Goal: Find specific page/section: Locate item on page

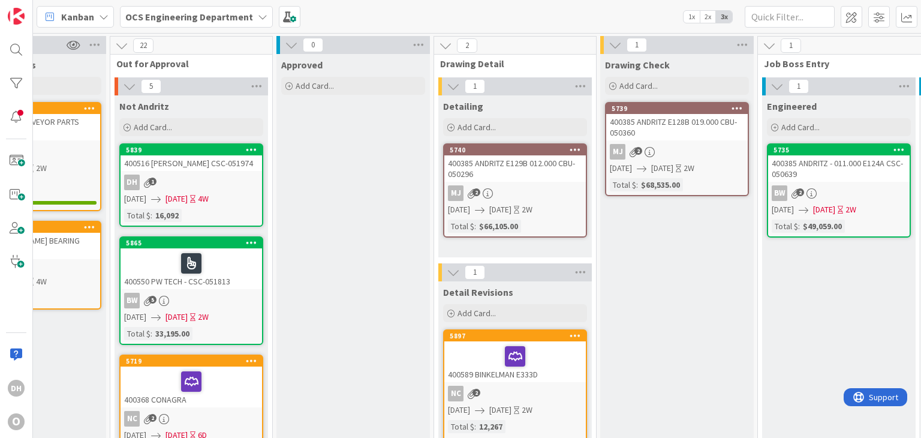
scroll to position [0, 796]
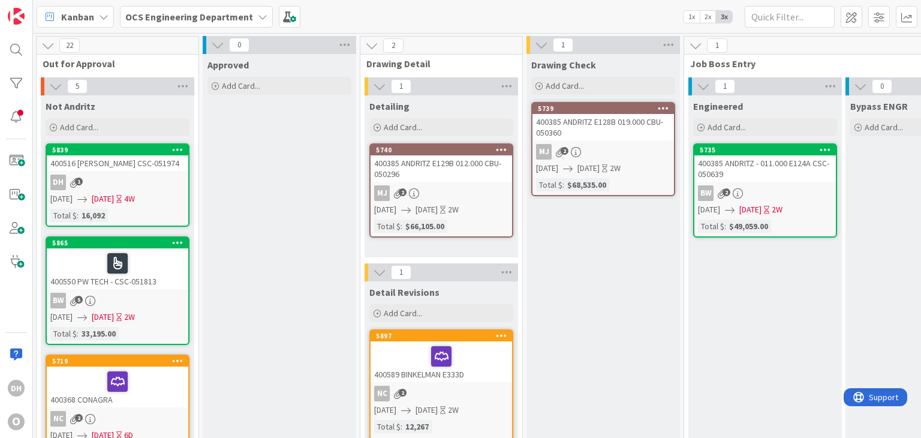
click at [28, 61] on div "DH O" at bounding box center [16, 219] width 33 height 438
click at [25, 57] on div at bounding box center [16, 50] width 24 height 24
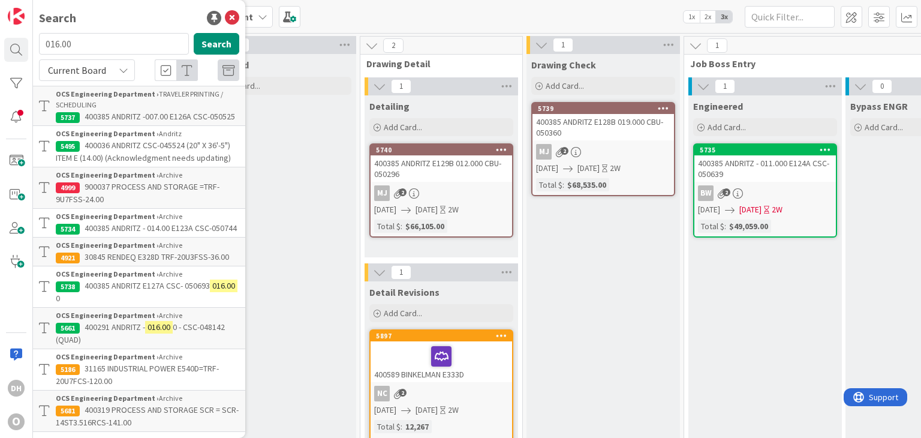
click at [127, 56] on div "016.00 Search" at bounding box center [139, 46] width 215 height 26
drag, startPoint x: 120, startPoint y: 47, endPoint x: 29, endPoint y: 50, distance: 91.2
click at [29, 50] on div "DH O Search 016.00 Search Current Board OCS Engineering Department › TRAVELER P…" at bounding box center [16, 219] width 33 height 438
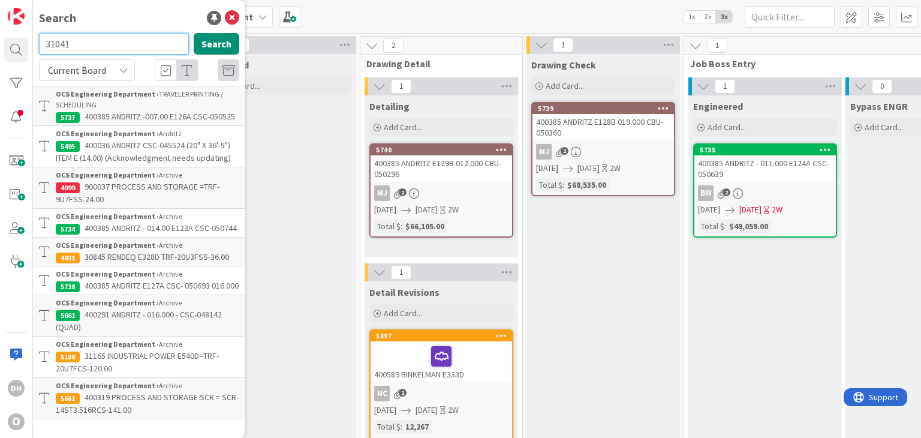
type input "31041"
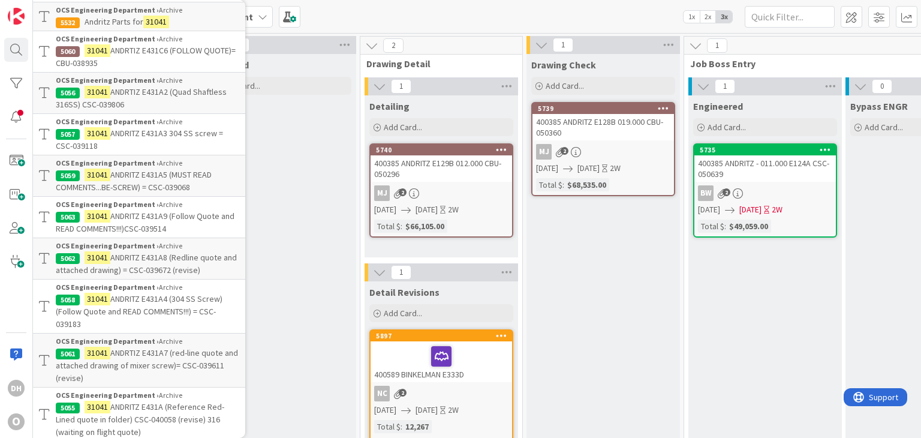
scroll to position [95, 0]
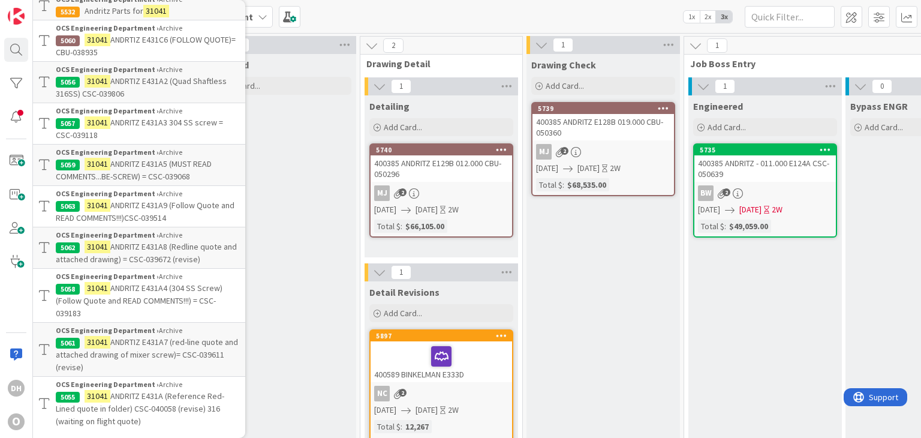
click at [125, 89] on p "31041 ANDRTIZ E431A2 (Quad Shaftless 316SS) CSC-039806" at bounding box center [147, 87] width 183 height 25
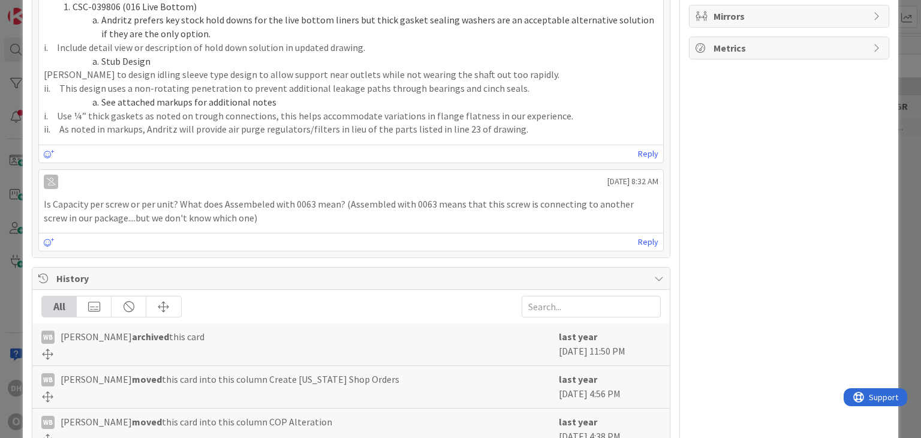
scroll to position [759, 0]
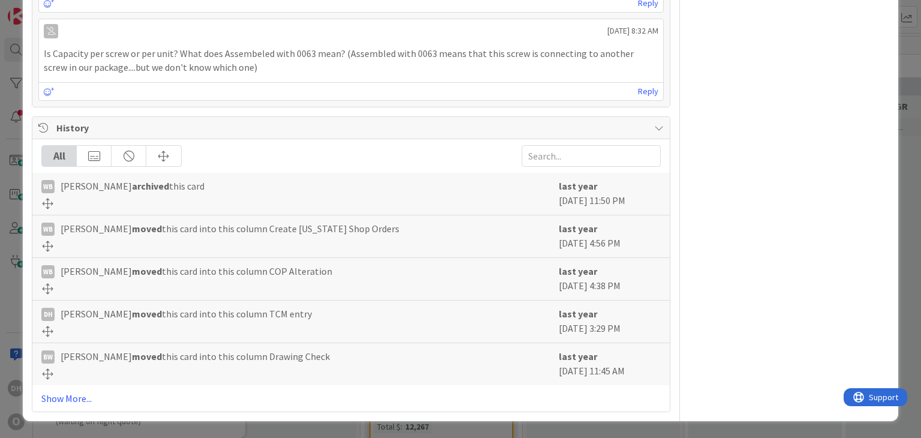
click at [67, 405] on div "All WB [PERSON_NAME] archived this card last year [DATE] 11:50 PM WB [PERSON_NA…" at bounding box center [350, 275] width 637 height 272
click at [68, 400] on link "Show More..." at bounding box center [350, 398] width 619 height 14
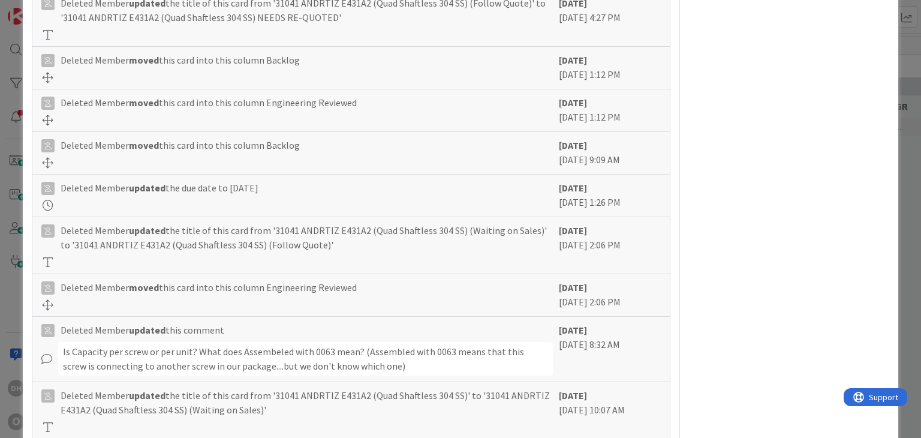
scroll to position [2700, 0]
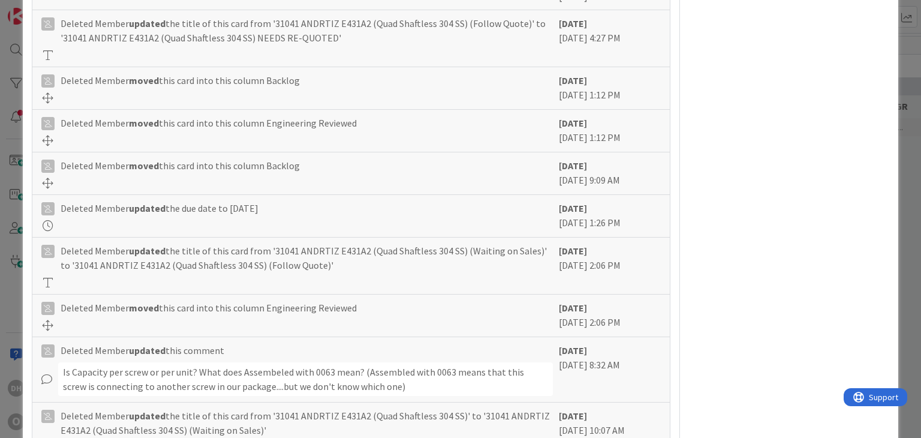
click at [459, 231] on div at bounding box center [296, 225] width 511 height 11
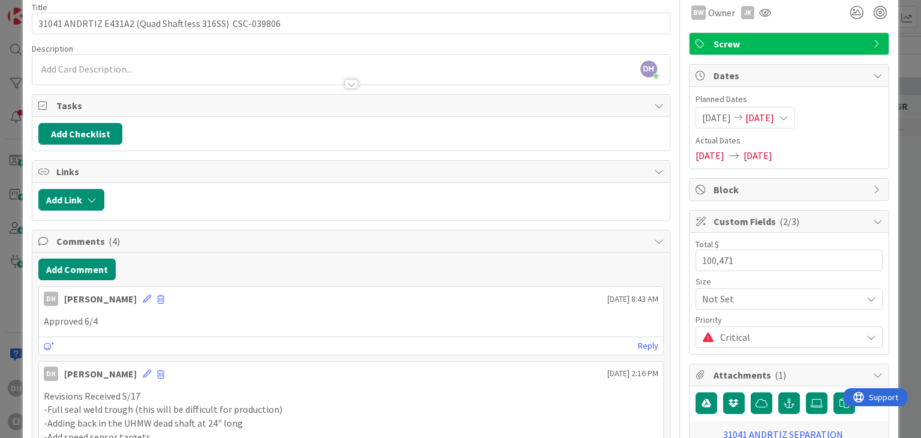
scroll to position [0, 0]
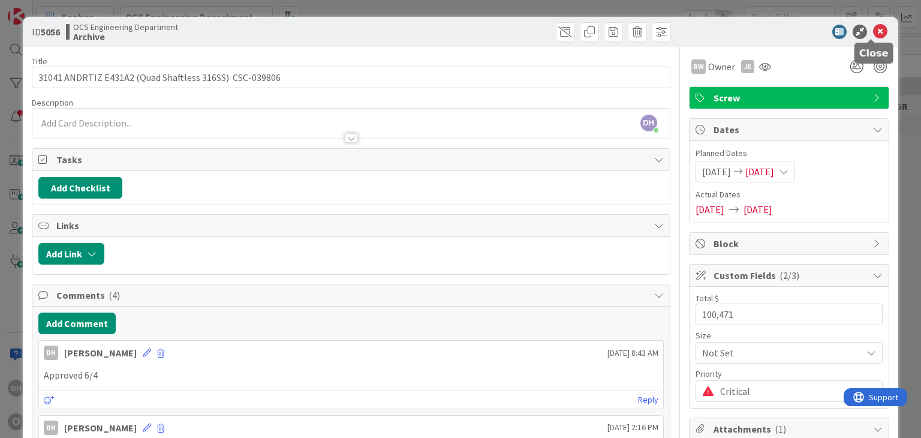
click at [875, 29] on icon at bounding box center [880, 32] width 14 height 14
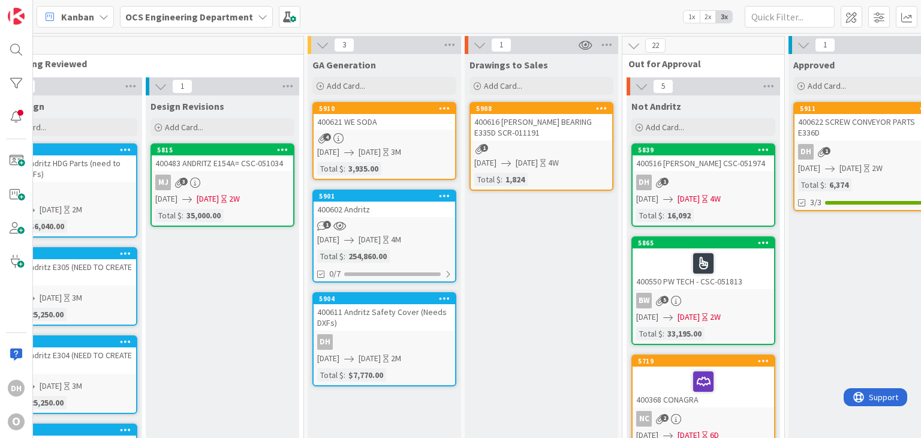
scroll to position [0, 209]
